Goal: Contribute content: Contribute content

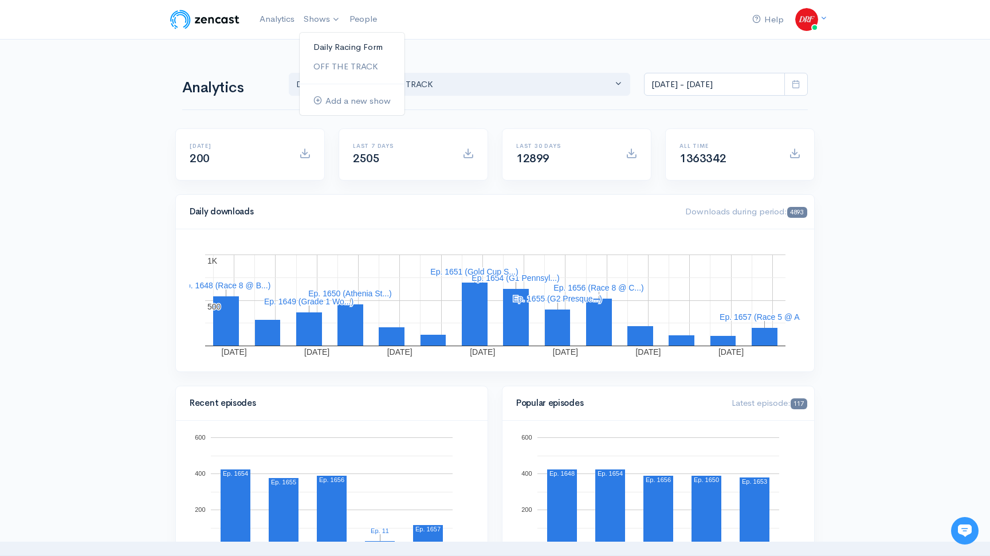
click at [332, 45] on link "Daily Racing Form" at bounding box center [352, 47] width 105 height 20
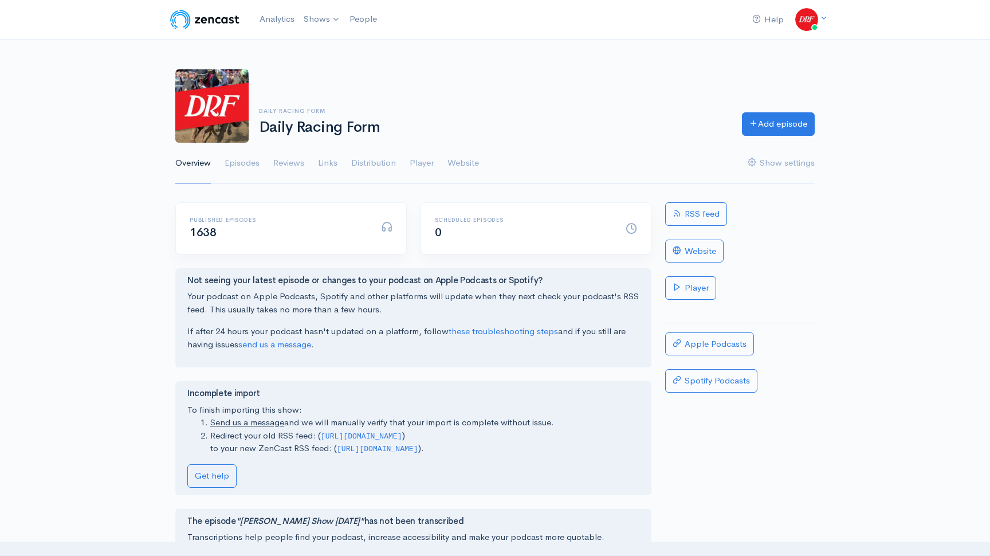
click at [791, 137] on div "Daily Racing Form Daily Racing Form Add episode" at bounding box center [494, 105] width 653 height 73
click at [788, 129] on link "Add episode" at bounding box center [778, 122] width 73 height 23
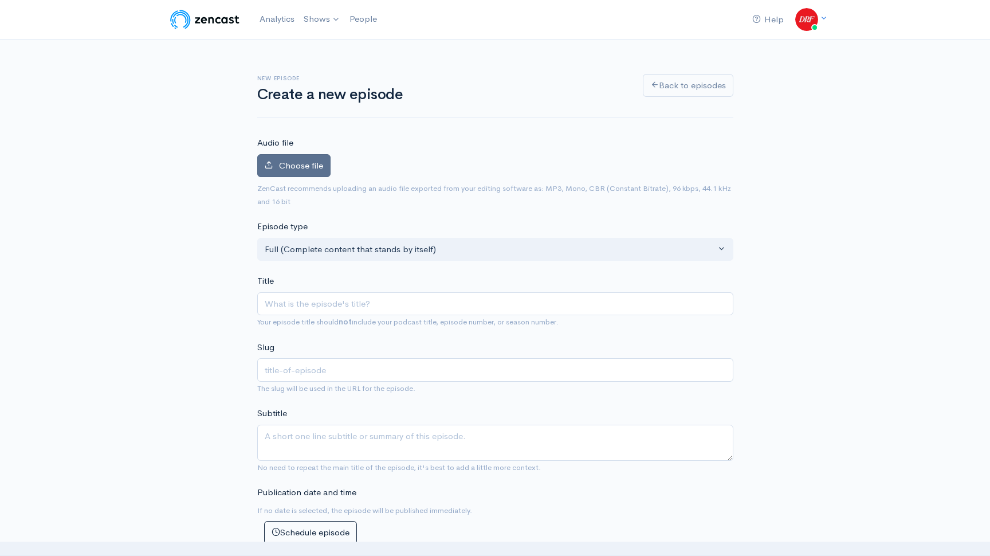
click at [308, 159] on label "Choose file" at bounding box center [293, 165] width 73 height 23
click at [0, 0] on input "Choose file" at bounding box center [0, 0] width 0 height 0
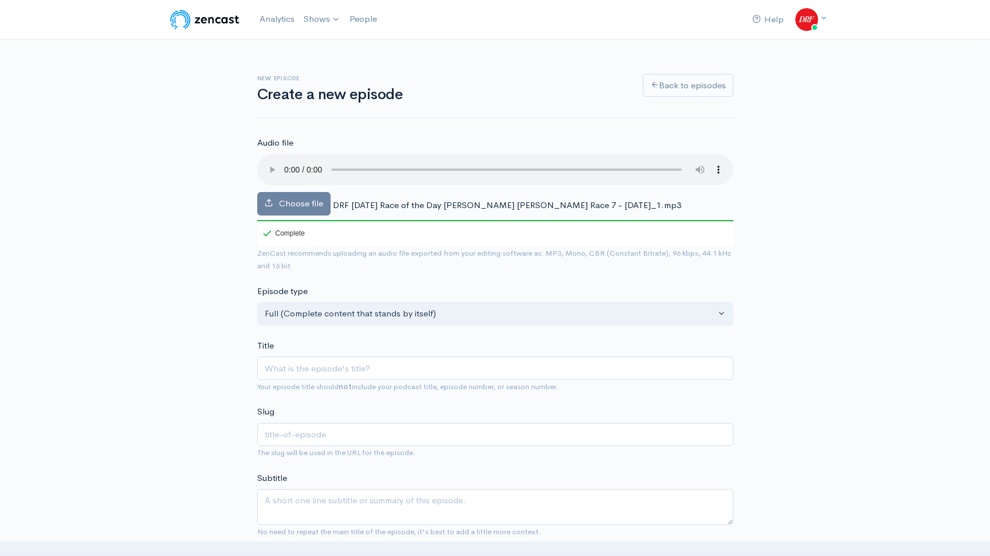
click at [375, 342] on div "Title Your episode title should not include your podcast title, episode number,…" at bounding box center [495, 366] width 476 height 54
click at [371, 372] on input "Title" at bounding box center [495, 367] width 476 height 23
paste input "DRF Wednesday Race of the Day Churchill Downs Race 7 - September 24, 2025"
type input "DRF Wednesday Race of the Day Churchill Downs Race 7 - September 24, 2025"
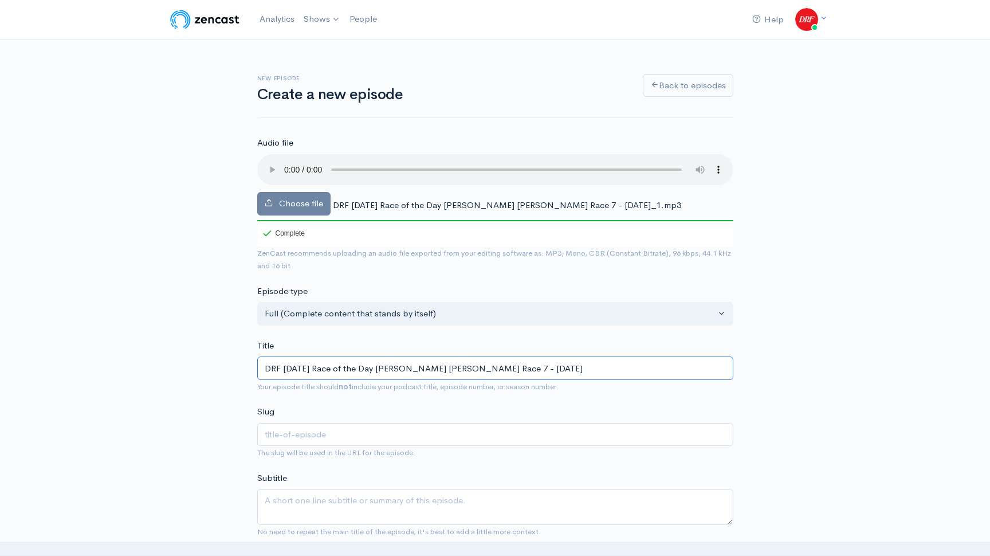
type input "drf-wednesday-race-of-the-day-churchill-downs-race-7-september-24-2025"
drag, startPoint x: 392, startPoint y: 366, endPoint x: 408, endPoint y: 391, distance: 29.9
click at [392, 367] on input "DRF Wednesday Race of the Day Churchill Downs Race 7 - September 24, 2025" at bounding box center [495, 367] width 476 height 23
click at [499, 366] on input "DRF Wednesday Race of the Day | Churchill Downs Race 7 - September 24, 2025" at bounding box center [495, 367] width 476 height 23
type input "DRF [DATE] Race of the Day | [PERSON_NAME] [PERSON_NAME] Race 7 | [DATE]"
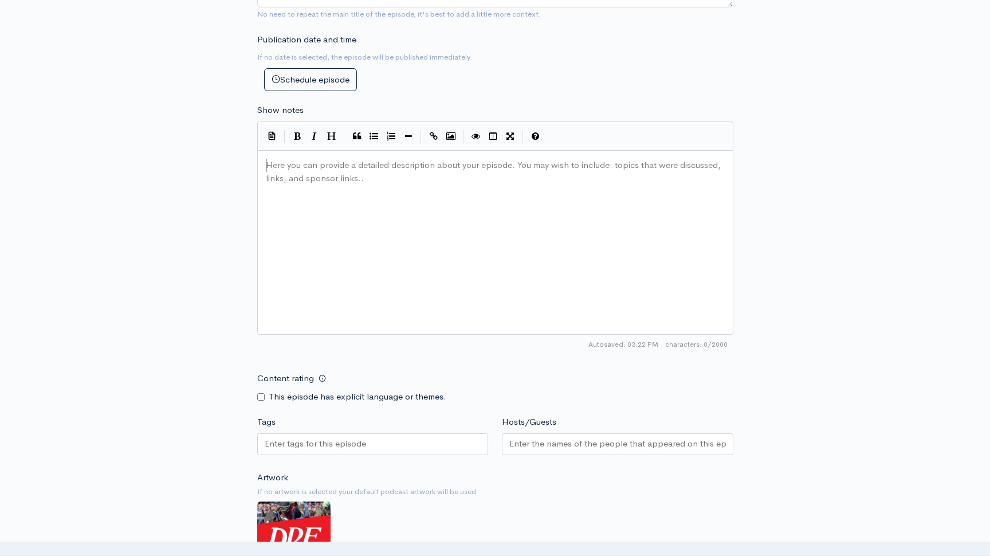
scroll to position [4, 0]
click at [345, 203] on div "Here you can provide a detailed description about your episode. You may wish to…" at bounding box center [509, 256] width 492 height 200
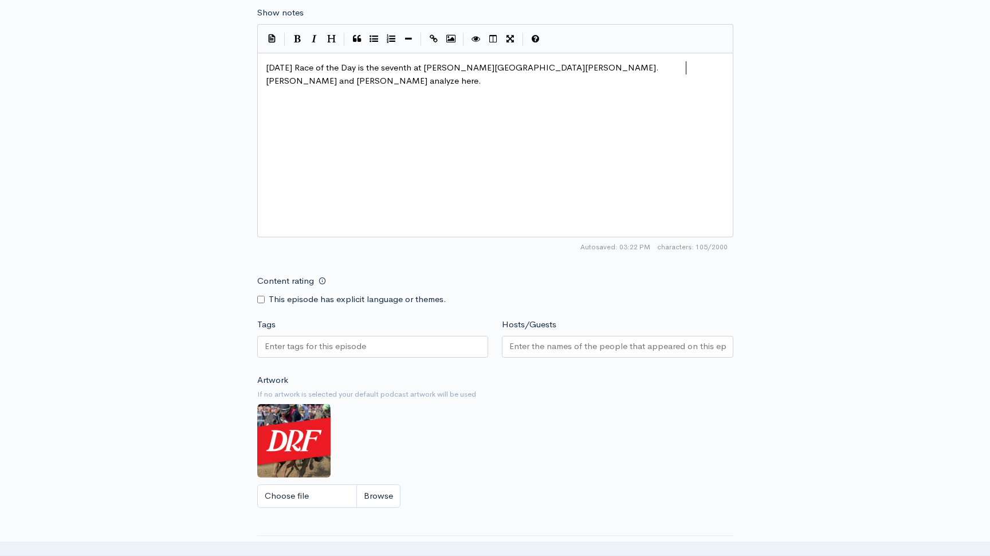
scroll to position [704, 0]
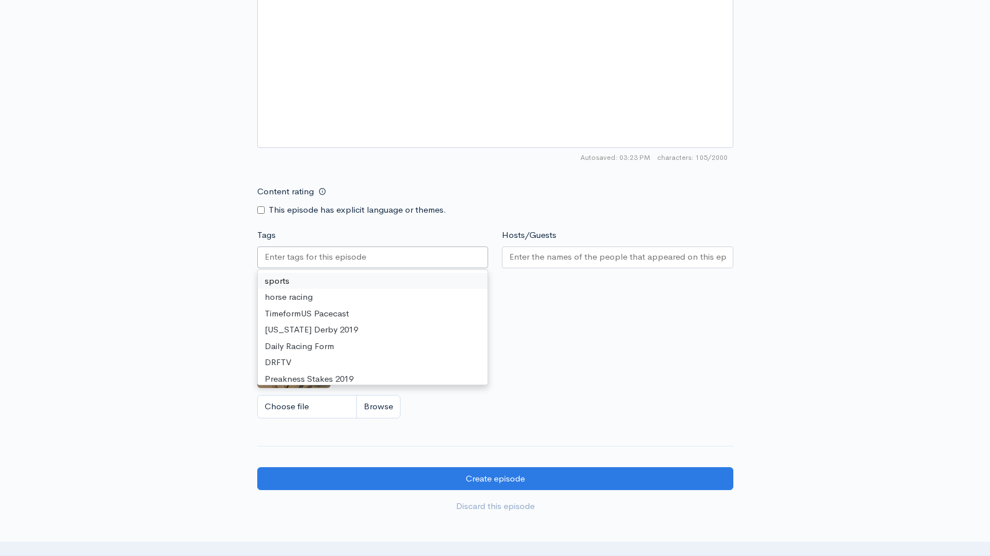
click at [345, 261] on input "Tags" at bounding box center [316, 256] width 103 height 13
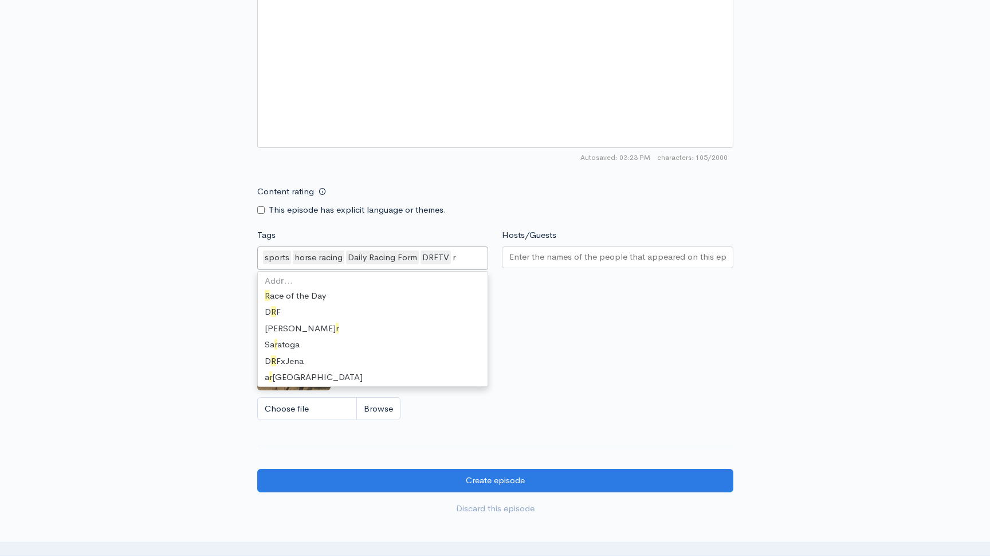
scroll to position [511, 0]
type input "race"
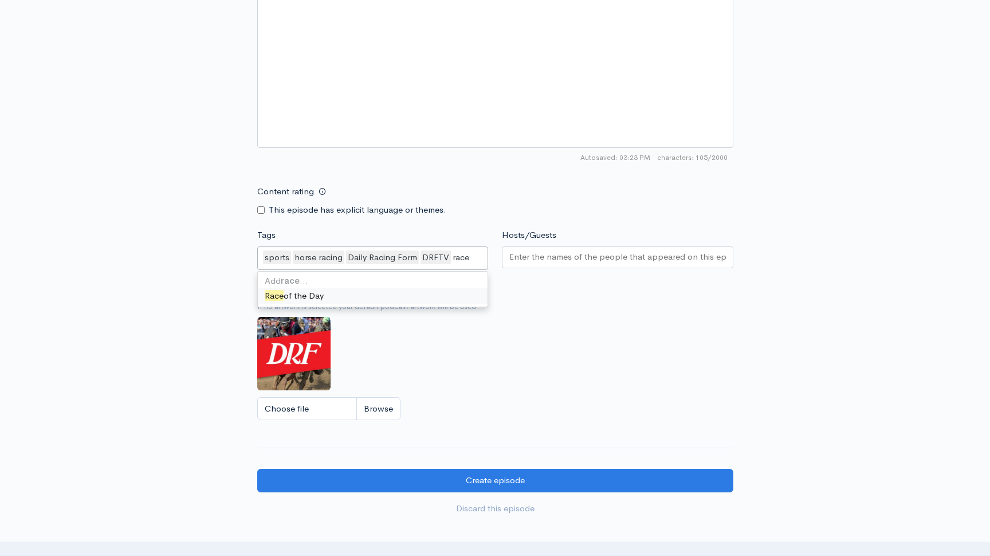
scroll to position [0, 0]
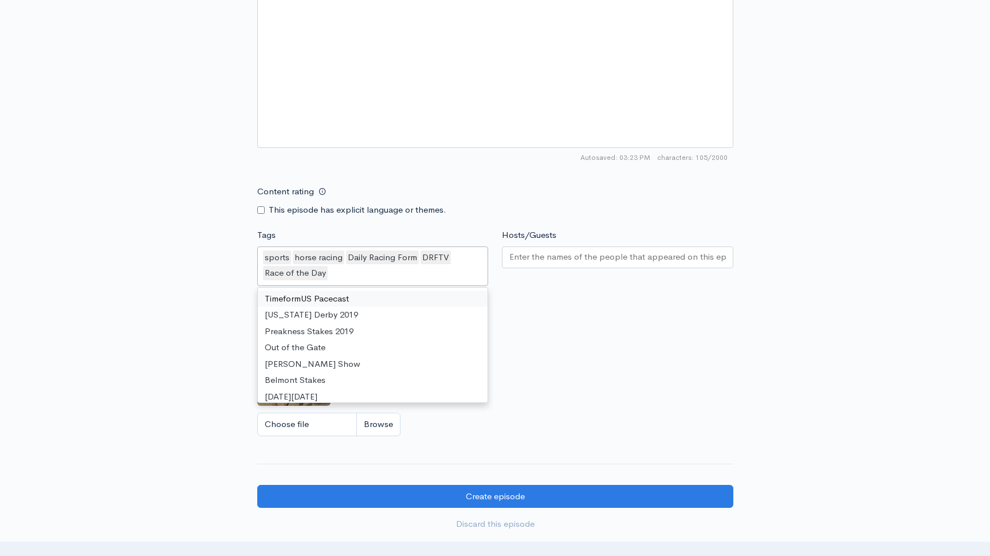
click at [564, 269] on div at bounding box center [617, 259] width 231 height 26
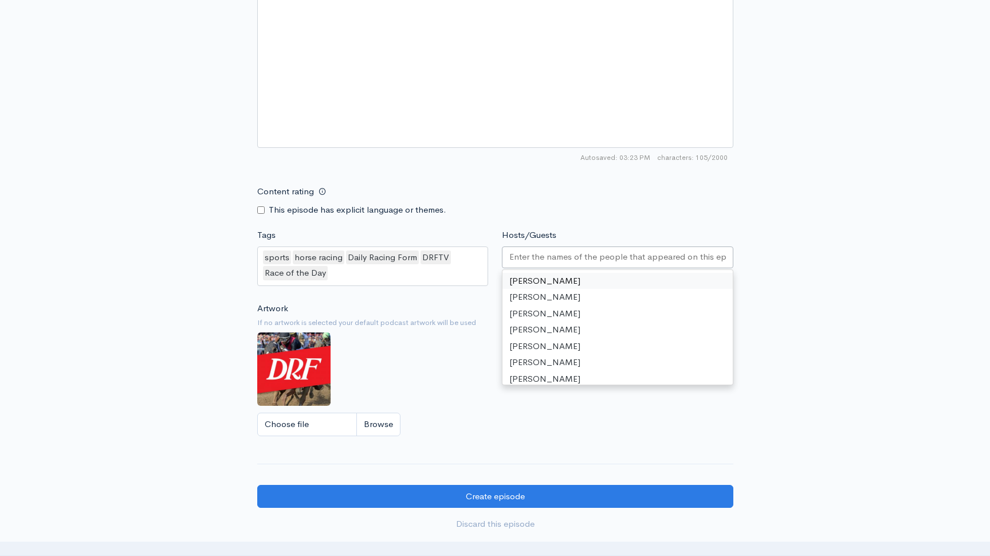
click at [561, 263] on div at bounding box center [617, 257] width 231 height 22
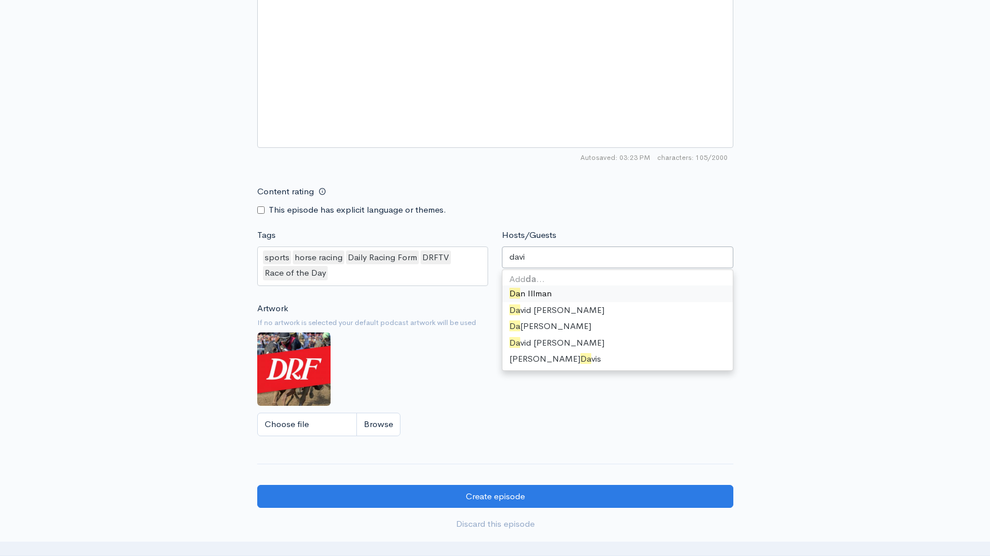
type input "david"
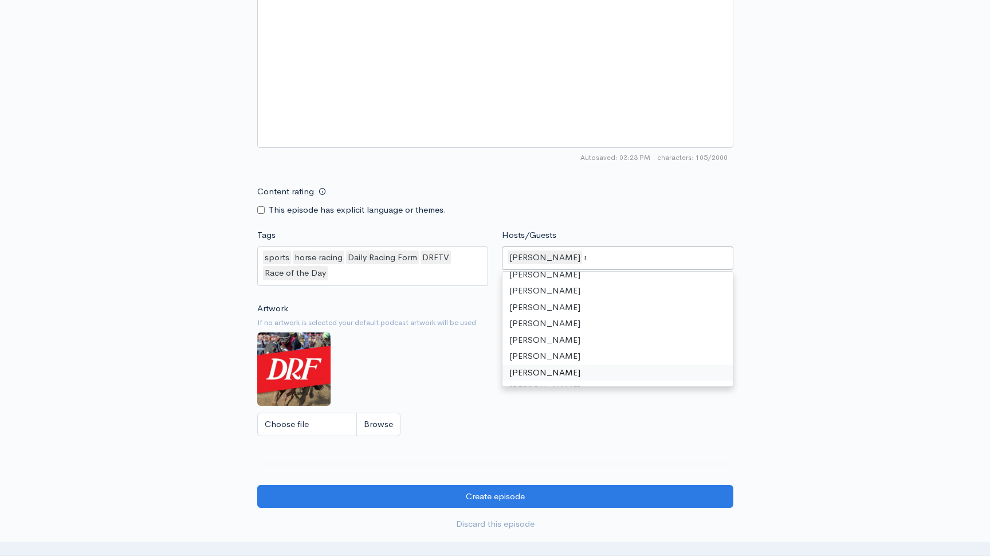
scroll to position [15, 0]
type input "[PERSON_NAME]"
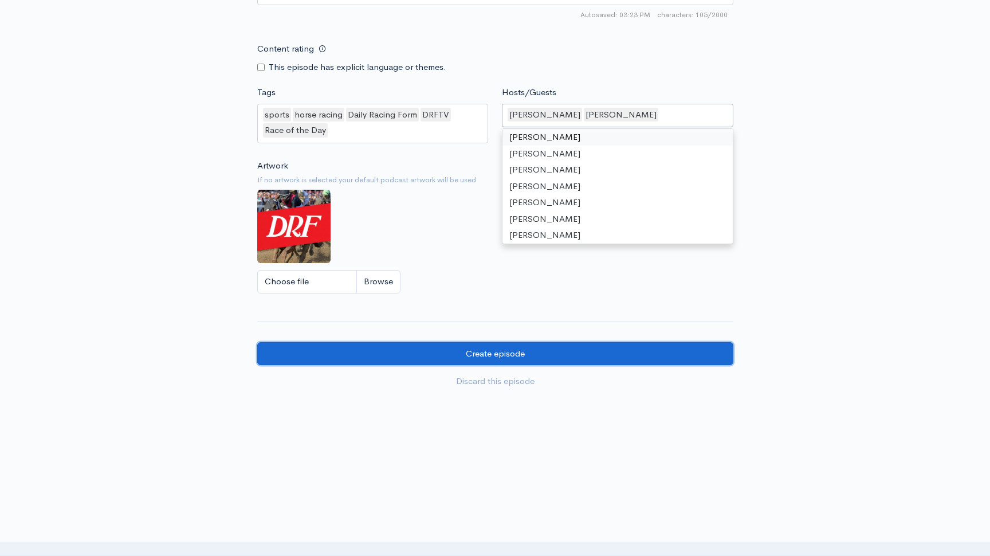
click at [520, 348] on input "Create episode" at bounding box center [495, 353] width 476 height 23
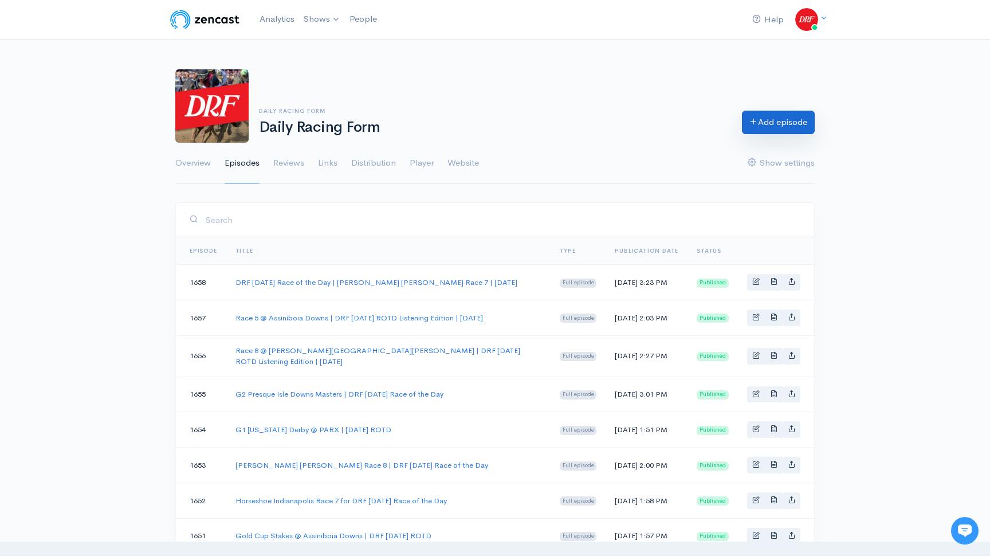
click at [760, 120] on link "Add episode" at bounding box center [778, 122] width 73 height 23
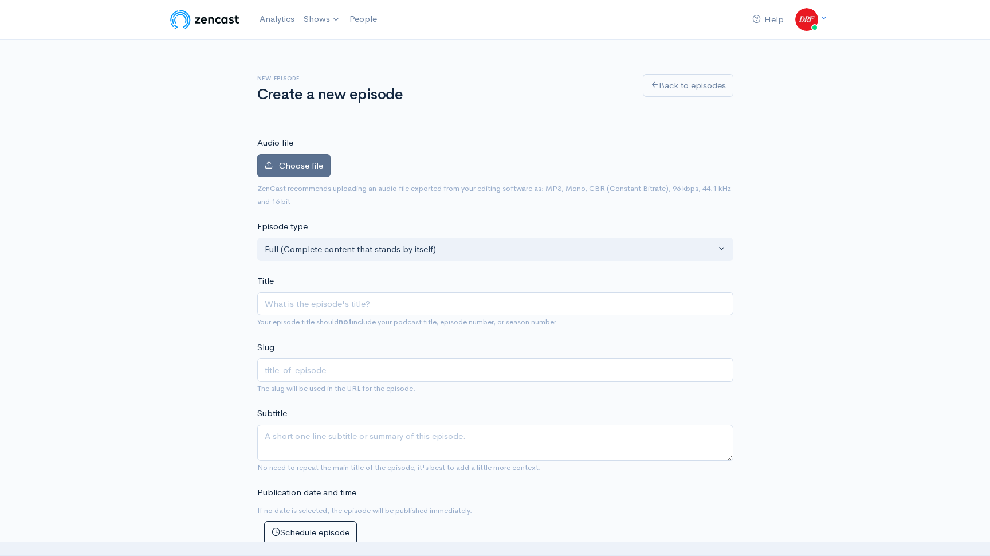
click at [308, 158] on label "Choose file" at bounding box center [293, 165] width 73 height 23
click at [0, 0] on input "Choose file" at bounding box center [0, 0] width 0 height 0
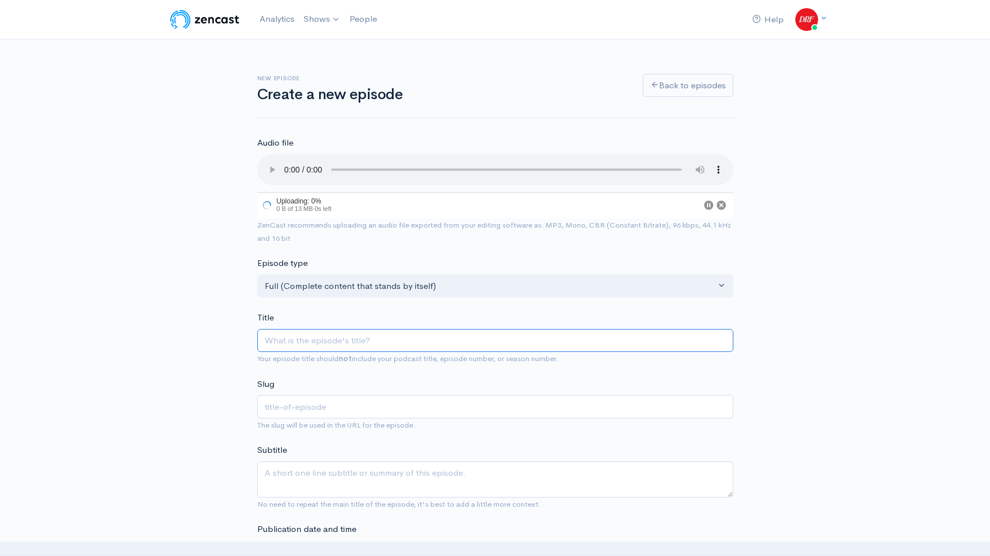
click at [361, 340] on input "Title" at bounding box center [495, 340] width 476 height 23
paste input "DRF Thursday Race of the Day - Churchill Downs Race 7 - September 25, 2025"
type input "DRF Thursday Race of the Day - Churchill Downs Race 7 - September 25, 2025"
type input "drf-thursday-race-of-the-day-churchill-downs-race-7-september-25-2025"
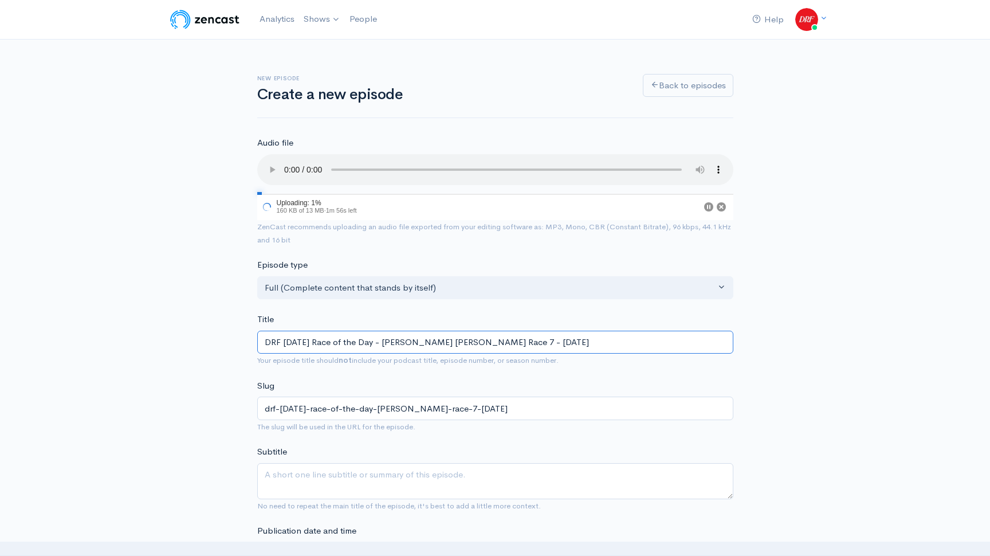
drag, startPoint x: 388, startPoint y: 340, endPoint x: 400, endPoint y: 367, distance: 29.0
click at [388, 344] on input "DRF Thursday Race of the Day - Churchill Downs Race 7 - September 25, 2025" at bounding box center [495, 342] width 476 height 23
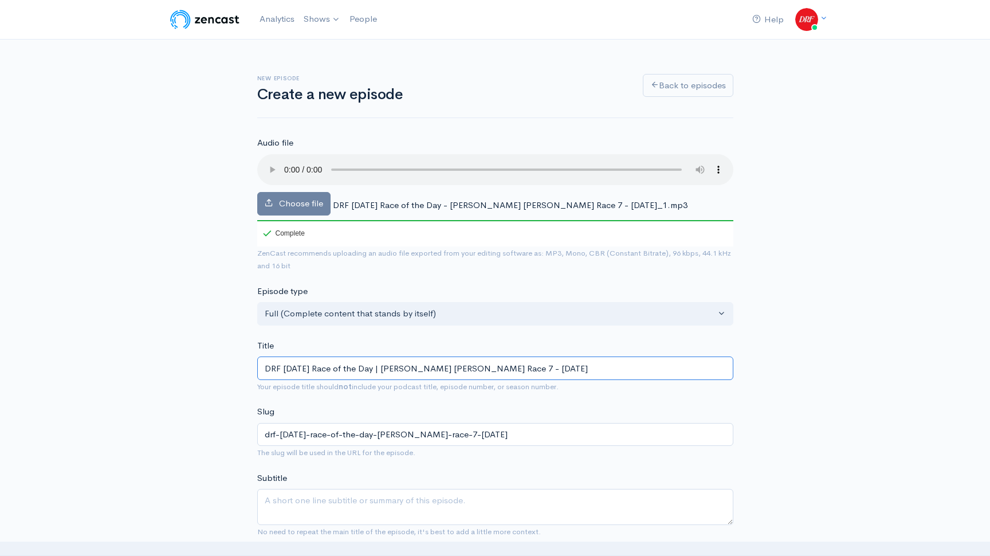
click at [488, 365] on input "DRF Thursday Race of the Day | Churchill Downs Race 7 - September 25, 2025" at bounding box center [495, 367] width 476 height 23
type input "DRF [DATE] Race of the Day | [PERSON_NAME] [PERSON_NAME] Race 7 | [DATE]"
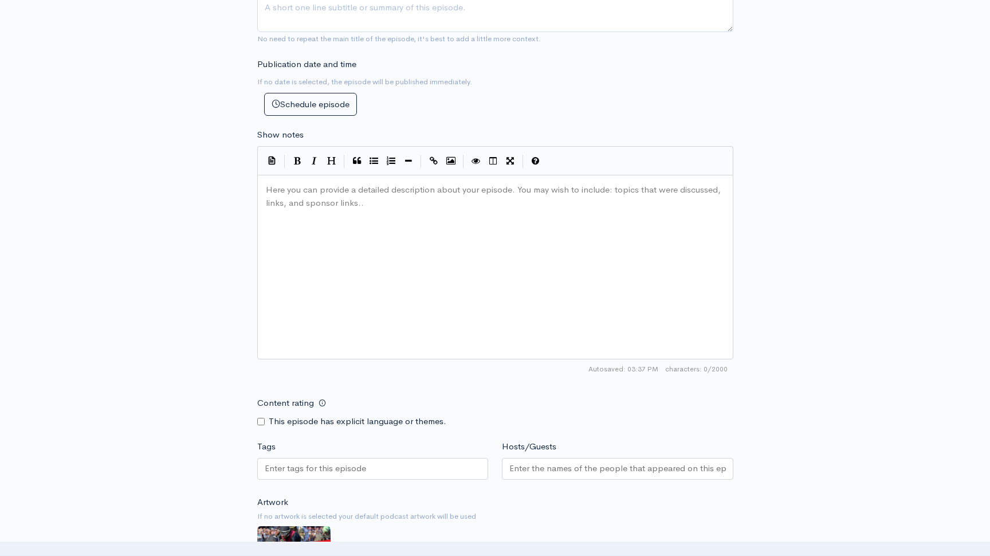
scroll to position [4, 0]
click at [302, 268] on div "Here you can provide a detailed description about your episode. You may wish to…" at bounding box center [509, 281] width 492 height 200
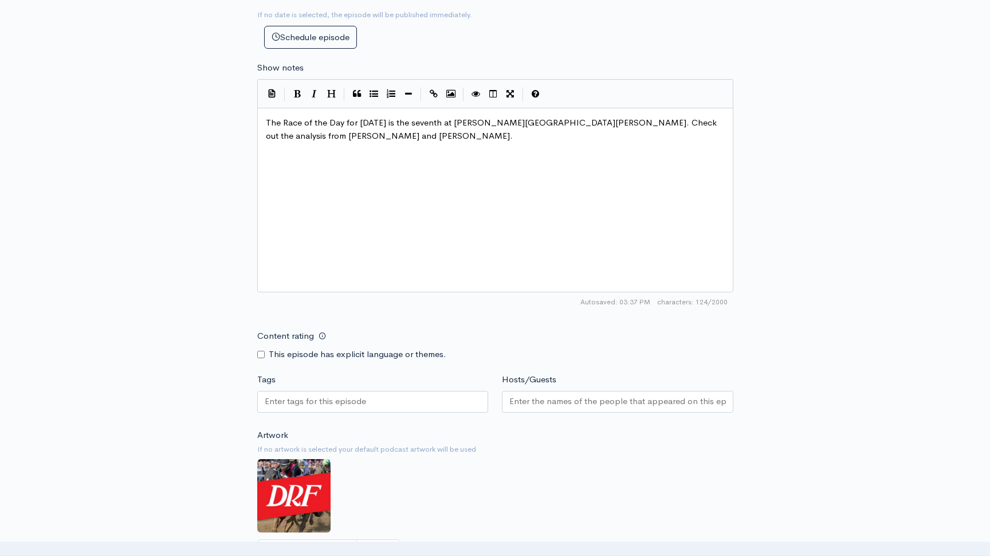
scroll to position [594, 0]
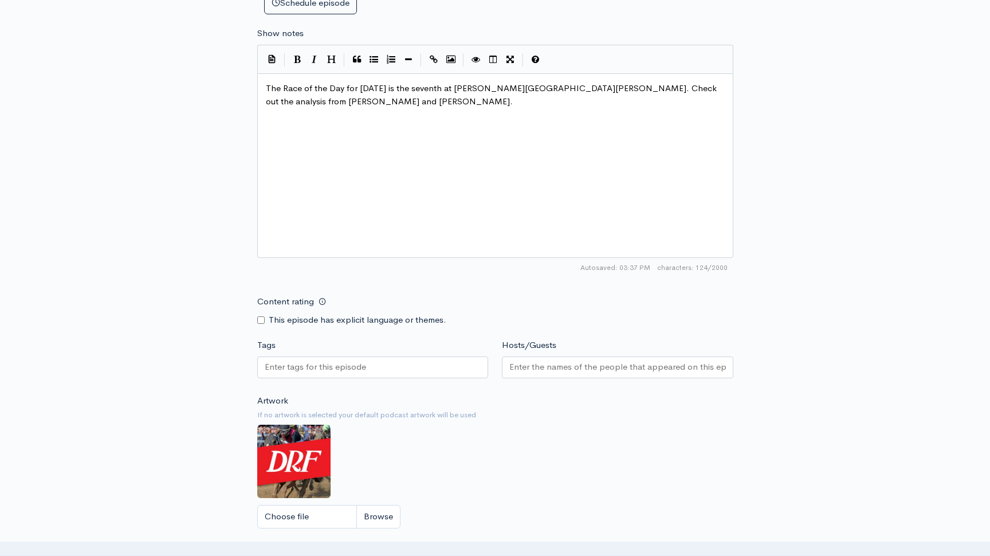
click at [351, 376] on div at bounding box center [372, 367] width 231 height 22
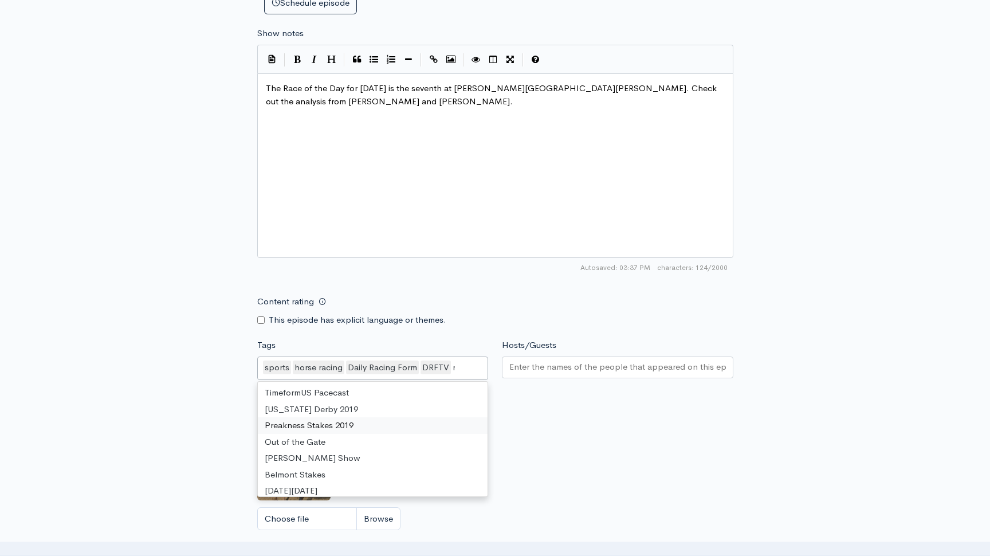
scroll to position [511, 0]
type input "race"
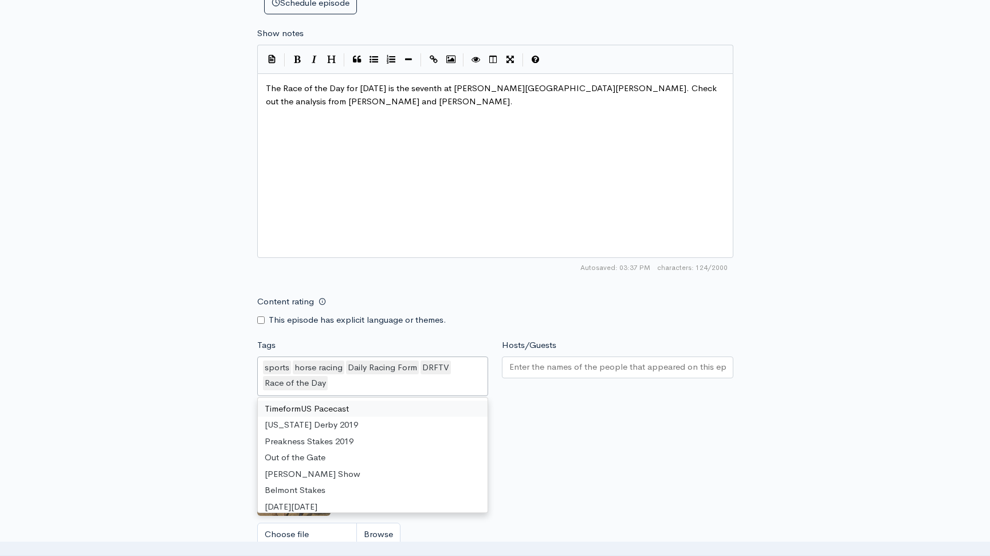
click at [522, 367] on input "Hosts/Guests" at bounding box center [617, 366] width 217 height 13
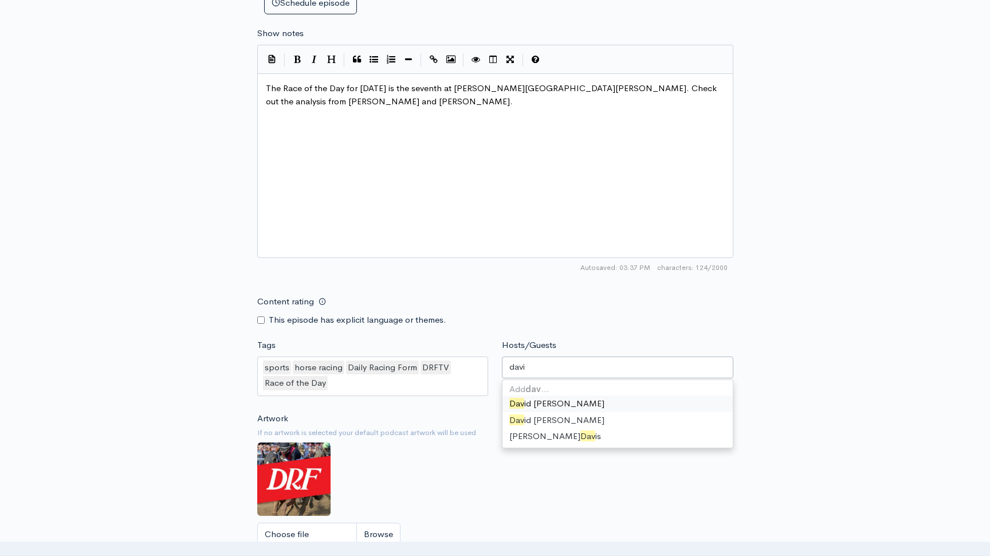
type input "david"
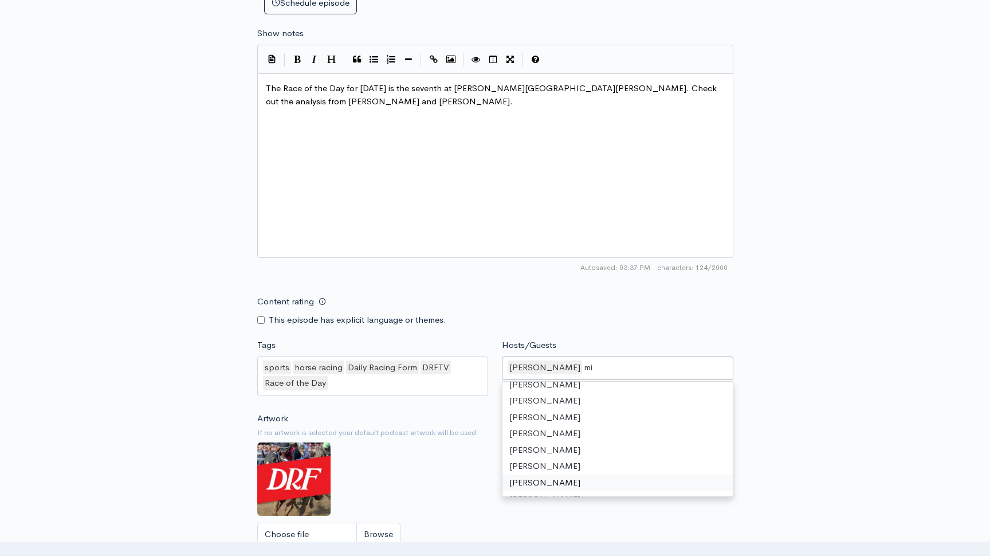
scroll to position [15, 0]
type input "[PERSON_NAME]"
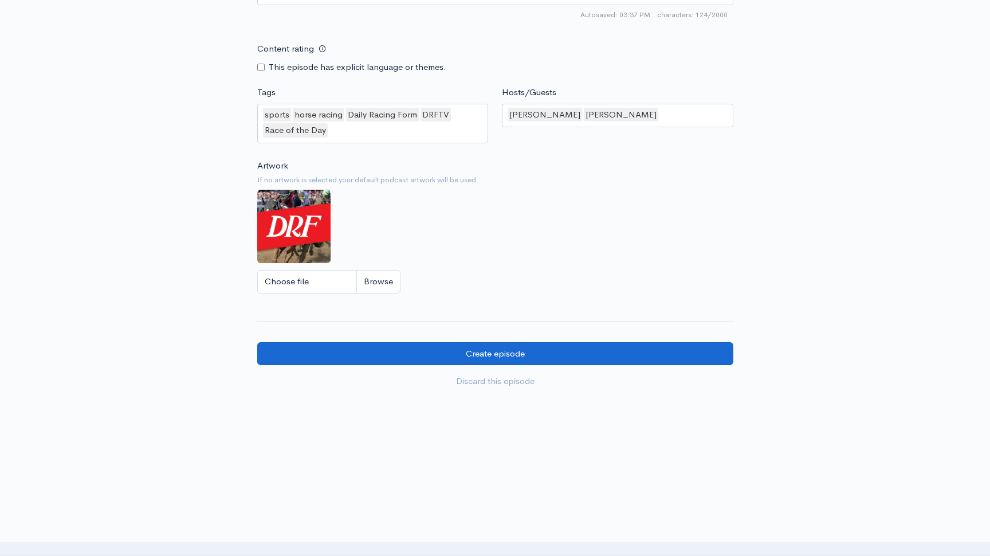
scroll to position [3, 0]
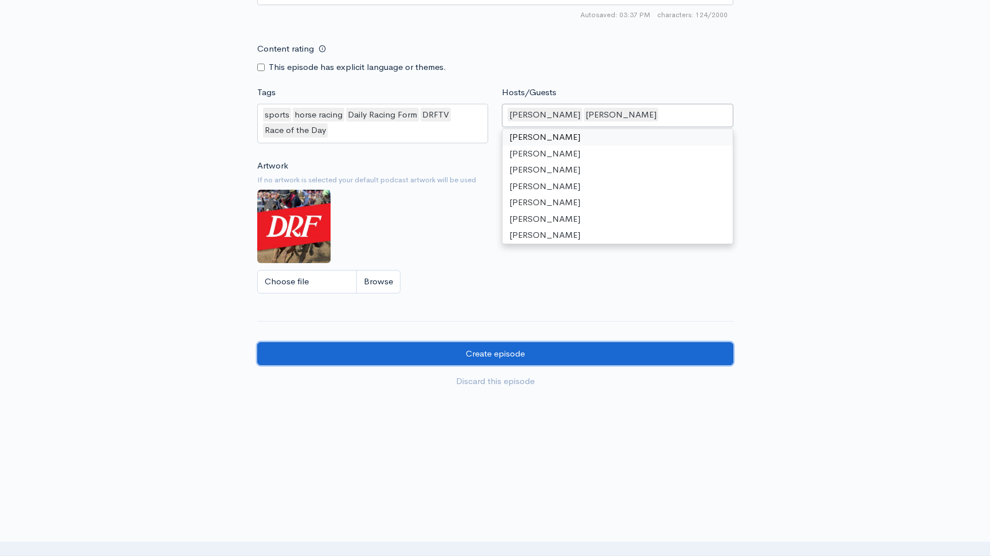
click at [525, 348] on input "Create episode" at bounding box center [495, 353] width 476 height 23
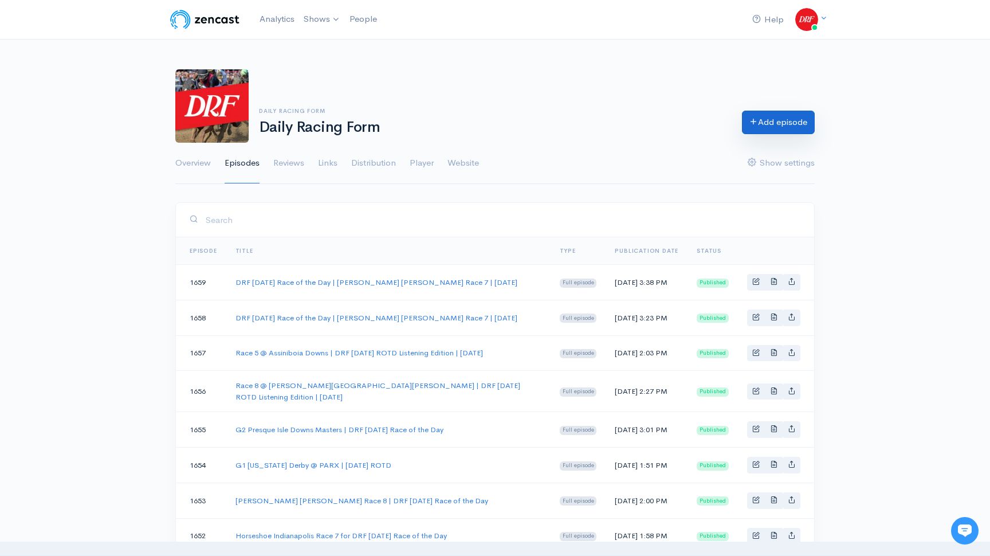
click at [761, 113] on link "Add episode" at bounding box center [778, 122] width 73 height 23
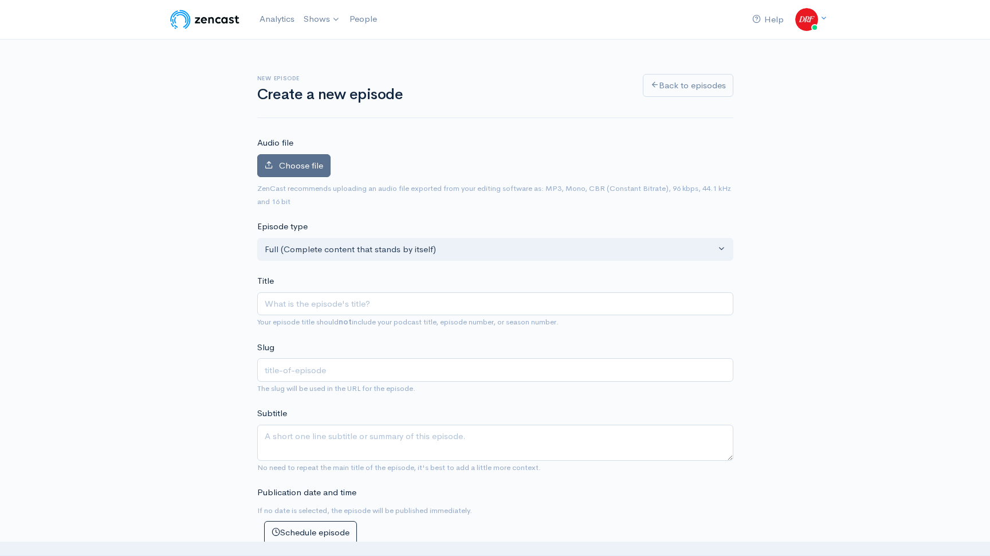
click at [309, 174] on label "Choose file" at bounding box center [293, 165] width 73 height 23
click at [0, 0] on input "Choose file" at bounding box center [0, 0] width 0 height 0
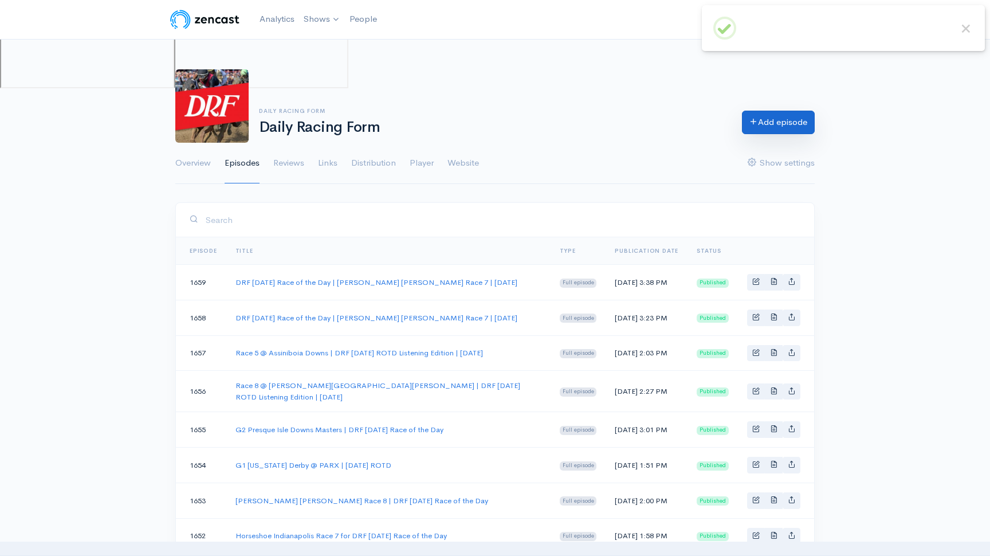
click at [772, 120] on link "Add episode" at bounding box center [778, 122] width 73 height 23
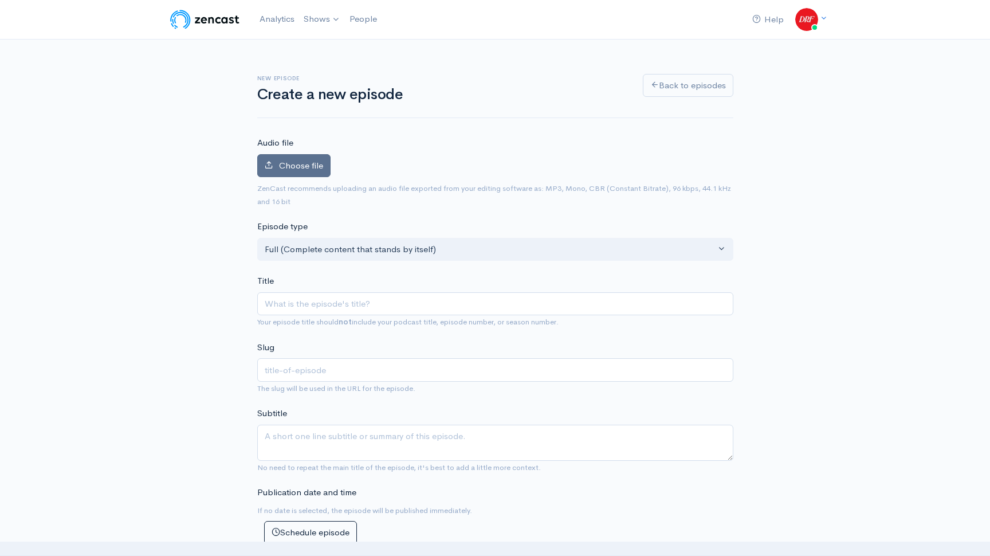
click at [273, 163] on label "Choose file" at bounding box center [293, 165] width 73 height 23
click at [0, 0] on input "Choose file" at bounding box center [0, 0] width 0 height 0
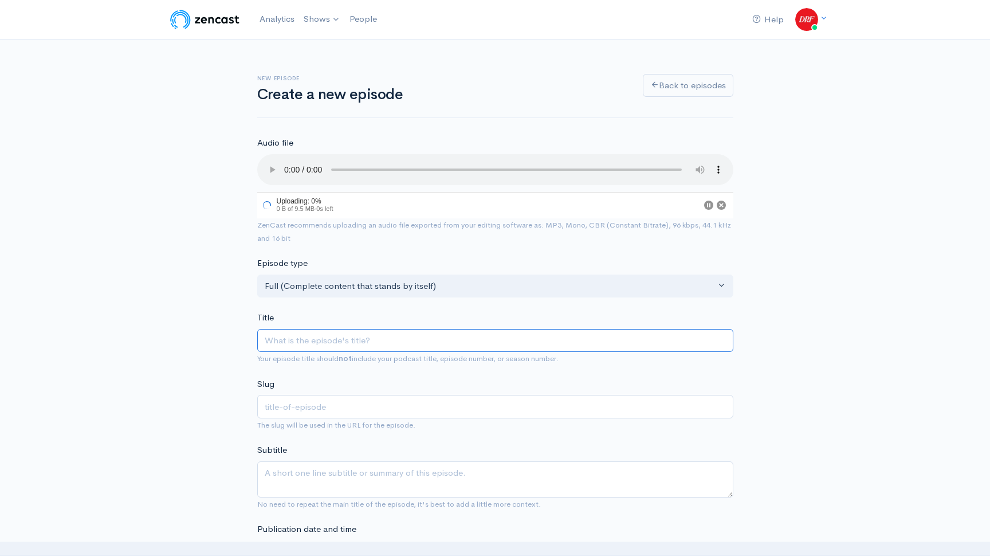
click at [375, 338] on input "Title" at bounding box center [495, 340] width 476 height 23
paste input "DRF [DATE] Race of the Day - G2 Beldame Stakes - [DATE]"
type input "DRF [DATE] Race of the Day - G2 Beldame Stakes - [DATE]"
type input "drf-[DATE]-race-of-the-day-g2-beldame-stakes-[DATE]"
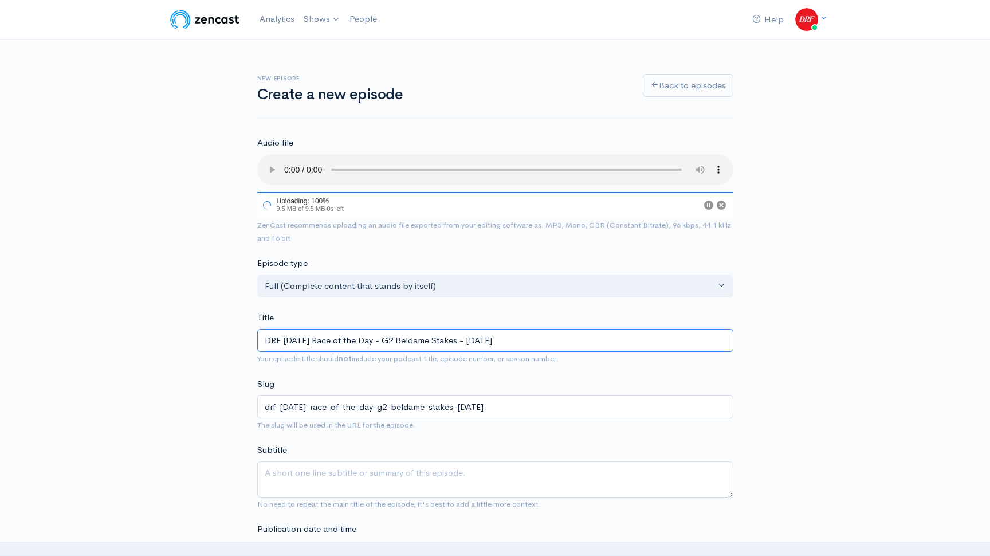
click at [374, 341] on div "Title DRF [DATE] Race of the Day - G2 Beldame Stakes - [DATE] Your episode titl…" at bounding box center [495, 338] width 476 height 54
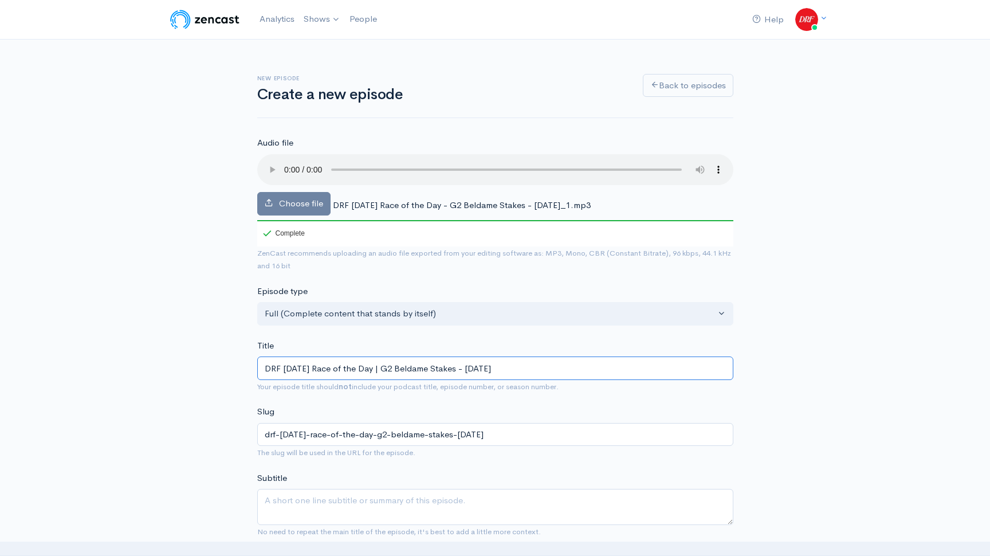
click at [459, 367] on input "DRF [DATE] Race of the Day | G2 Beldame Stakes - [DATE]" at bounding box center [495, 367] width 476 height 23
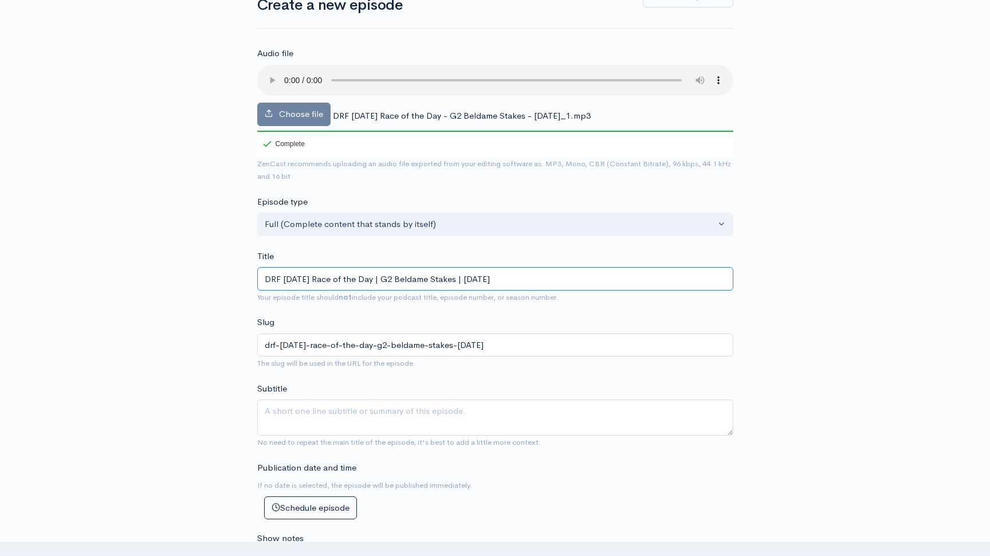
scroll to position [148, 0]
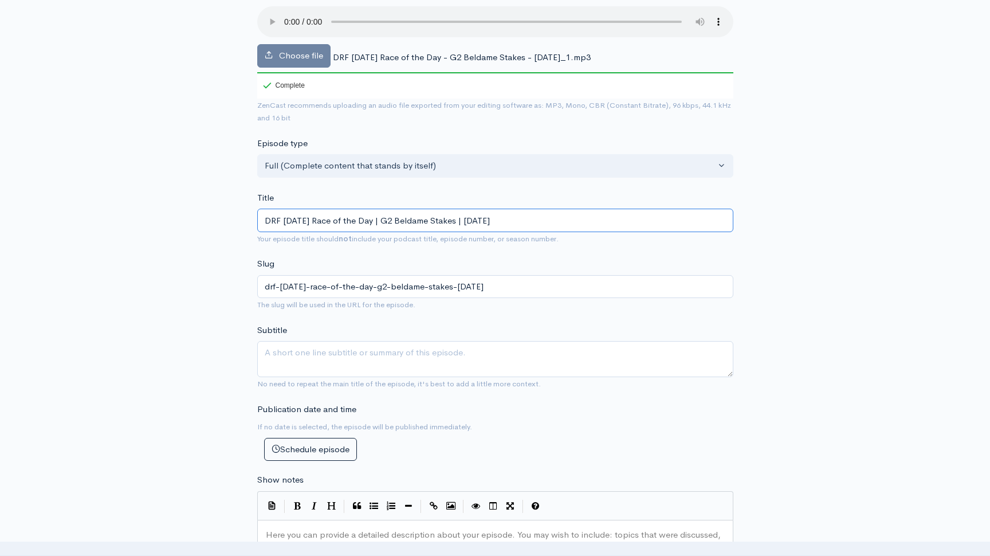
type input "DRF [DATE] Race of the Day | G2 Beldame Stakes | [DATE]"
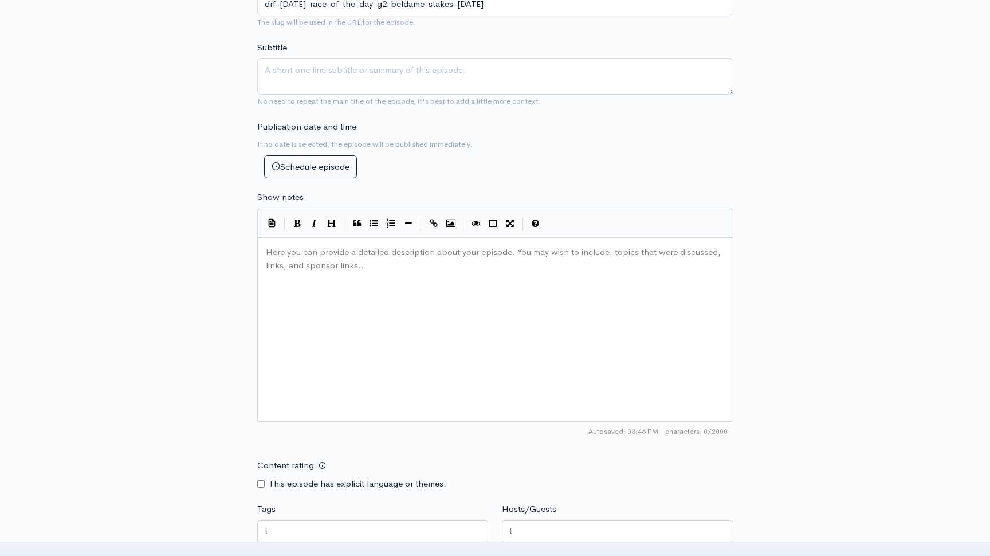
click at [352, 297] on div "Here you can provide a detailed description about your episode. You may wish to…" at bounding box center [509, 343] width 492 height 200
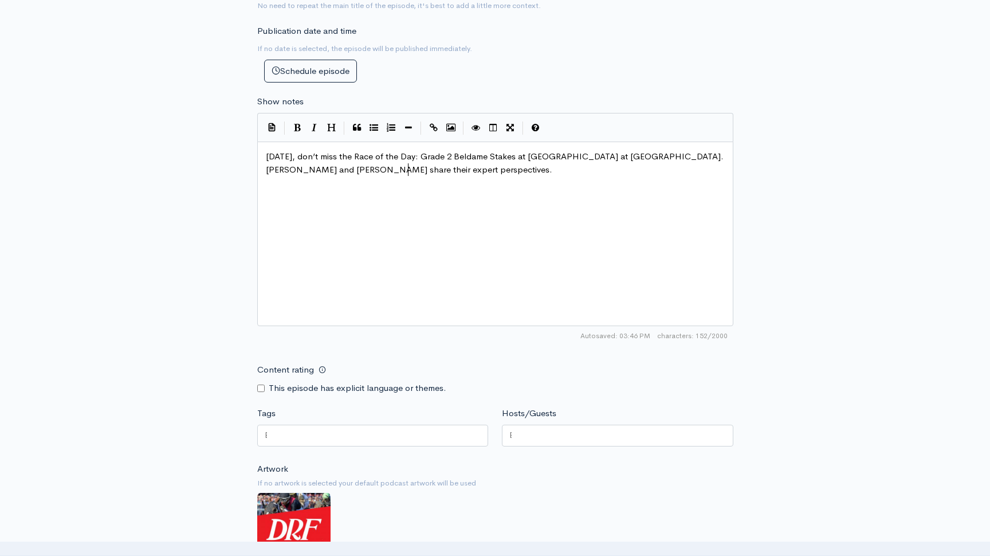
scroll to position [606, 0]
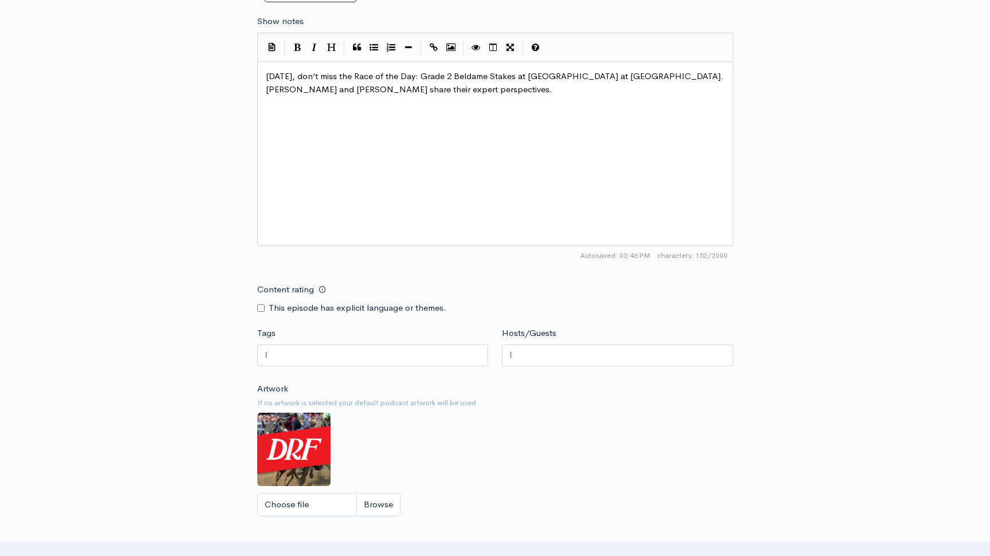
click at [346, 351] on div at bounding box center [372, 355] width 231 height 22
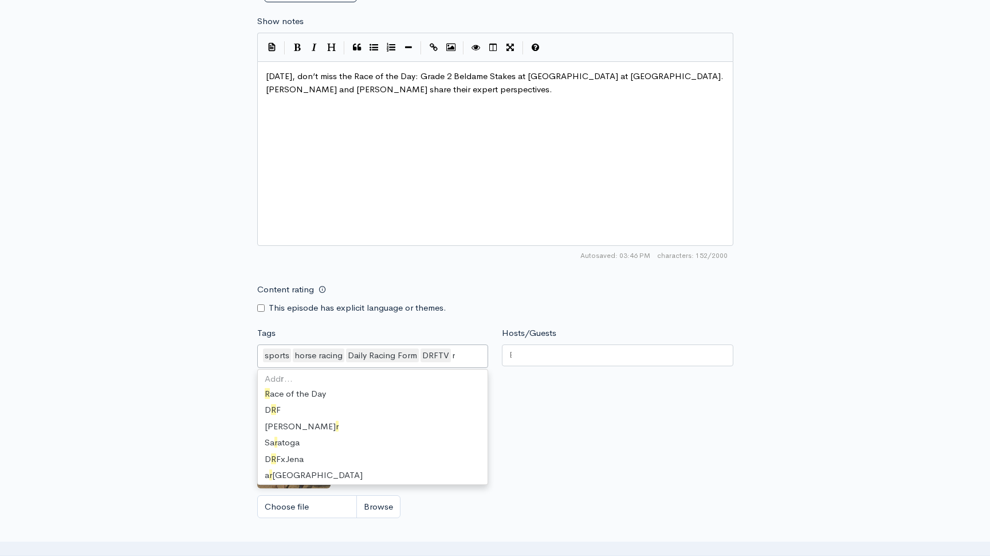
scroll to position [511, 0]
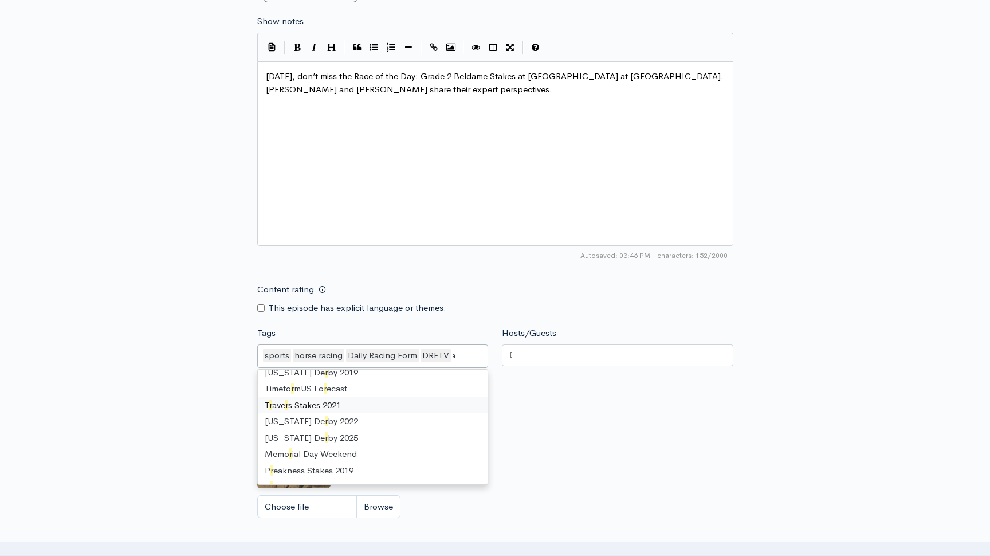
type input "race"
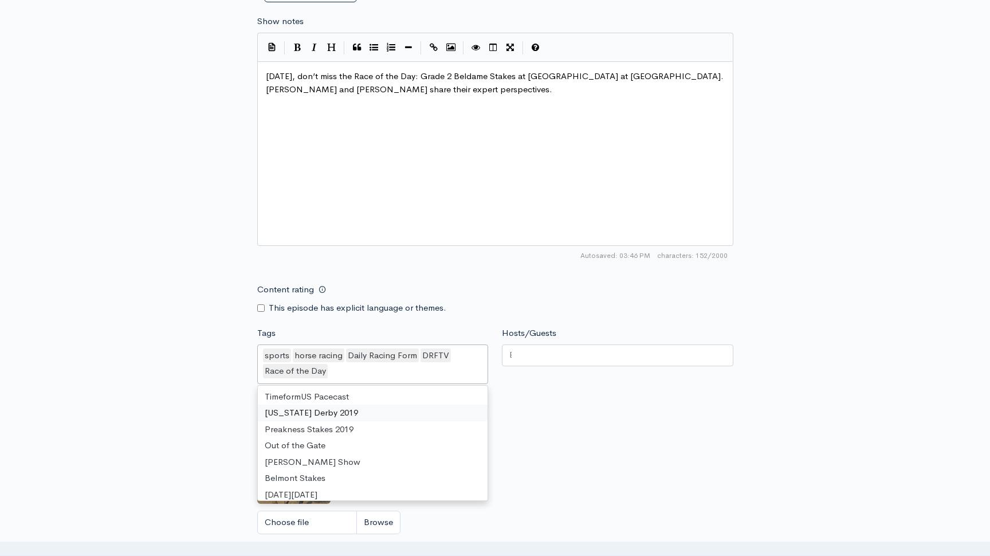
scroll to position [0, 0]
click at [530, 365] on div at bounding box center [617, 355] width 231 height 22
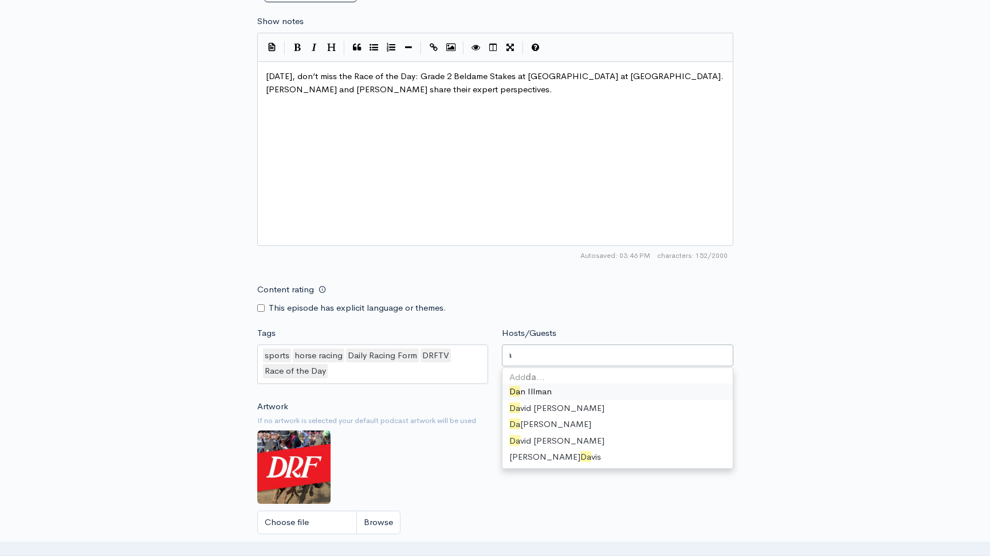
type input "dav"
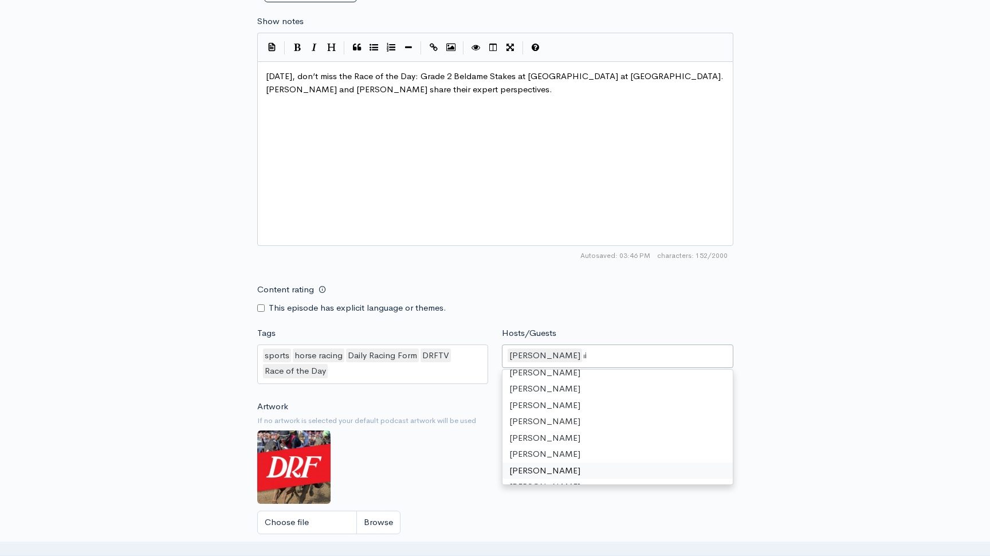
scroll to position [15, 0]
type input "[PERSON_NAME]"
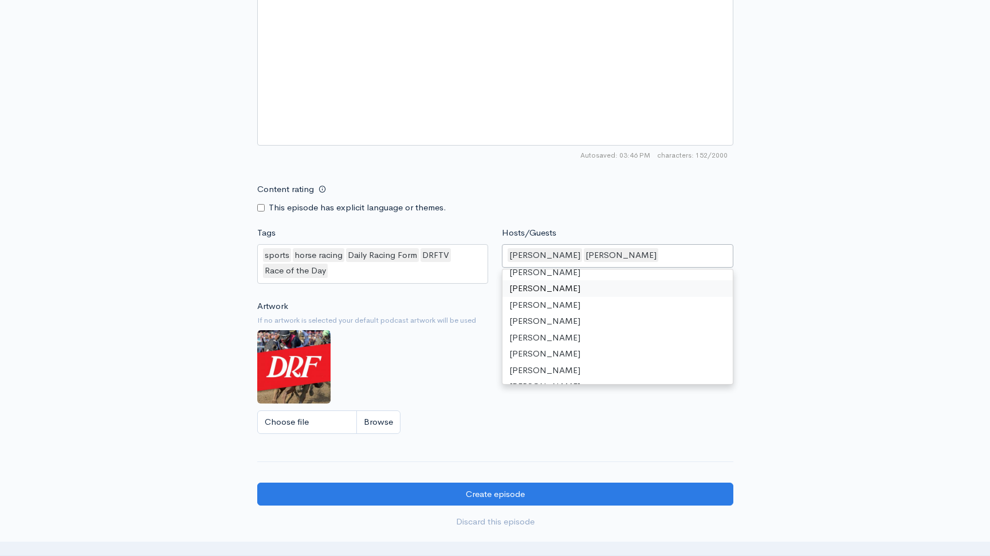
scroll to position [776, 0]
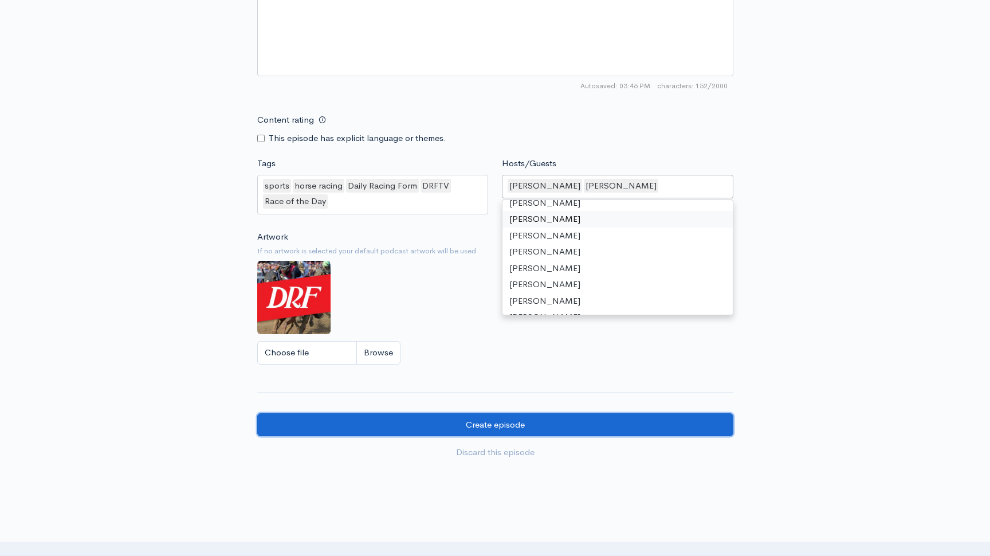
click at [450, 420] on input "Create episode" at bounding box center [495, 424] width 476 height 23
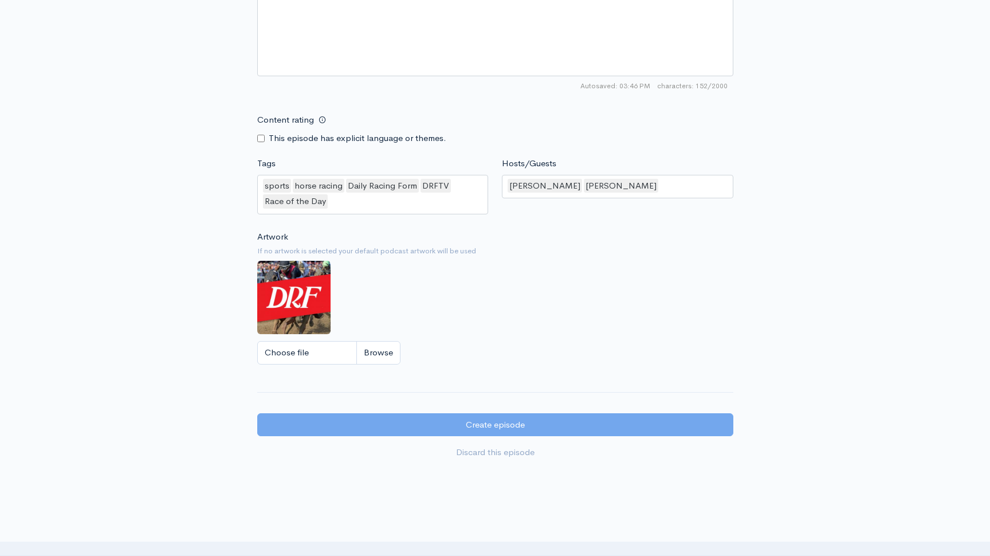
scroll to position [0, 0]
